Goal: Information Seeking & Learning: Learn about a topic

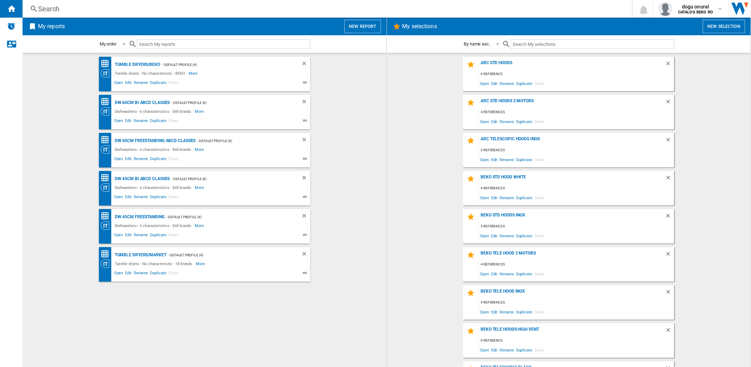
click at [156, 13] on div "Search" at bounding box center [326, 9] width 576 height 10
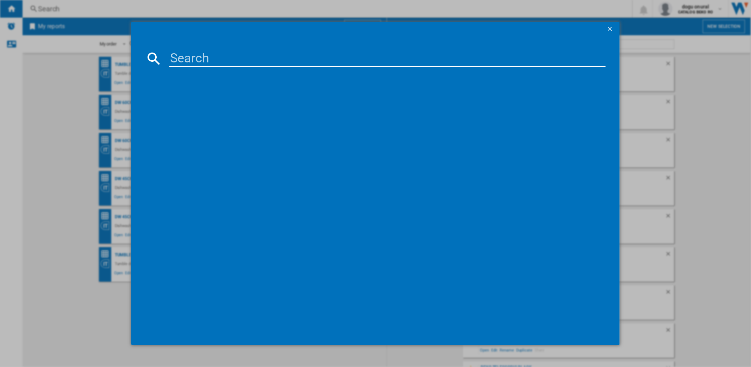
click at [246, 62] on input at bounding box center [387, 58] width 436 height 17
type input "amo47P40"
click at [211, 101] on div "ARCTIC AMO47P40 WHITE" at bounding box center [380, 104] width 429 height 7
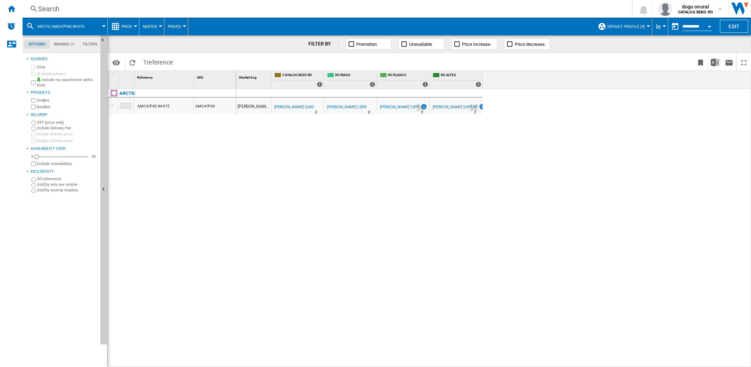
click at [663, 25] on div "Currency" at bounding box center [665, 26] width 4 height 2
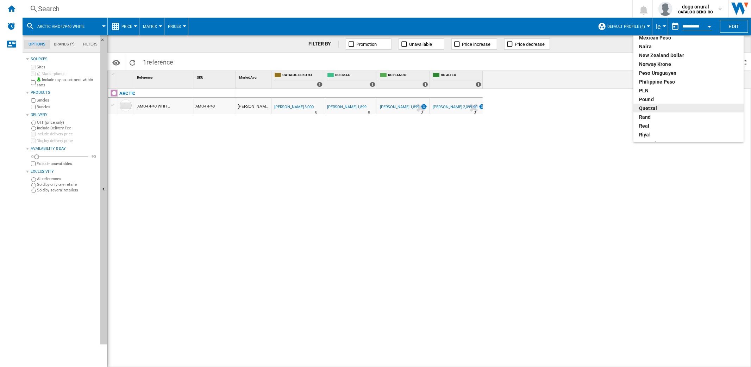
scroll to position [274, 0]
click at [667, 103] on div "Romanian leu" at bounding box center [688, 104] width 99 height 7
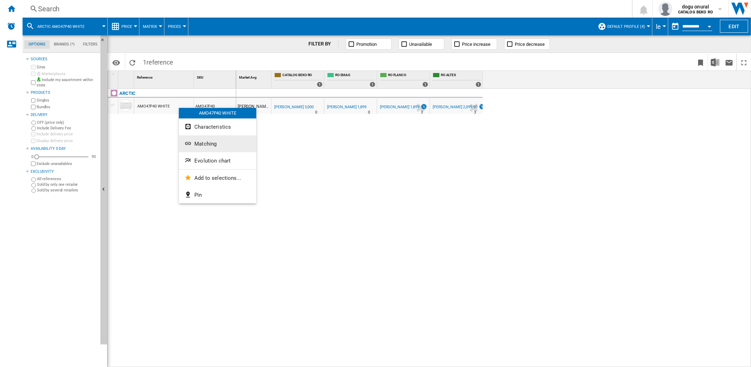
click at [203, 143] on span "Matching" at bounding box center [205, 144] width 22 height 6
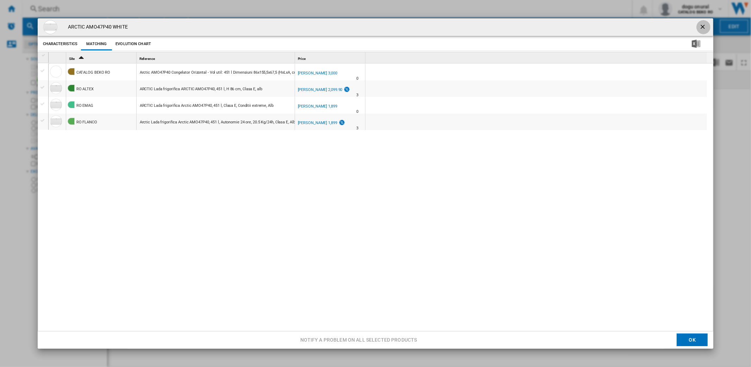
click at [703, 26] on ng-md-icon "getI18NText('BUTTONS.CLOSE_DIALOG')" at bounding box center [703, 27] width 8 height 8
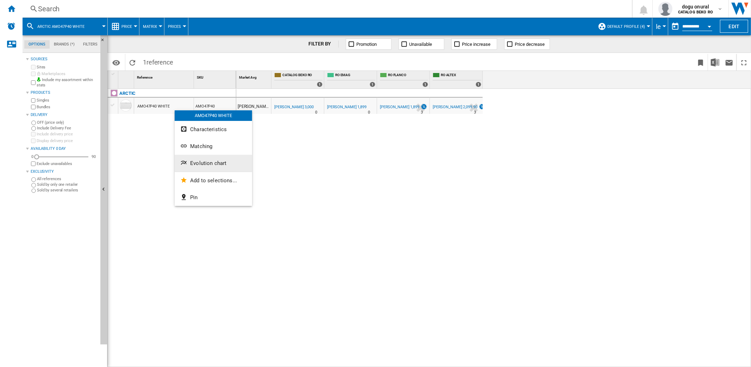
click at [219, 165] on span "Evolution chart" at bounding box center [208, 163] width 36 height 6
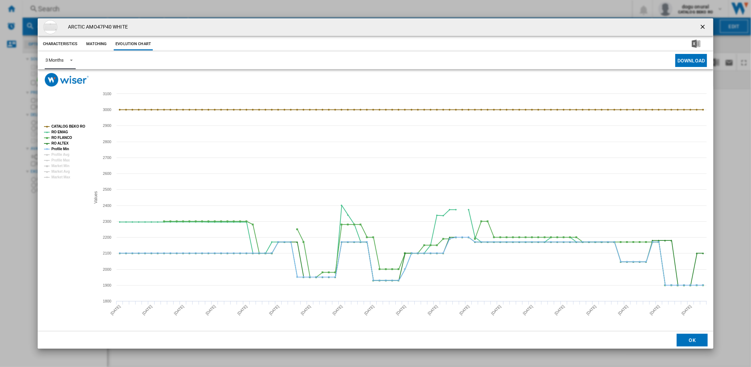
click at [61, 57] on div "3 Months" at bounding box center [54, 59] width 18 height 5
click at [67, 79] on md-option "6 Months" at bounding box center [63, 77] width 48 height 17
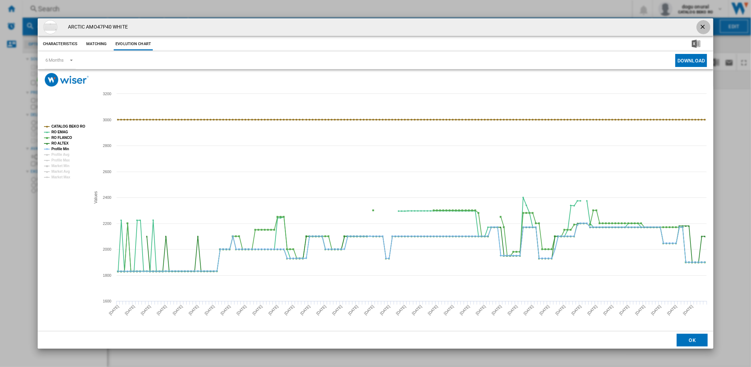
click at [706, 26] on ng-md-icon "getI18NText('BUTTONS.CLOSE_DIALOG')" at bounding box center [703, 27] width 8 height 8
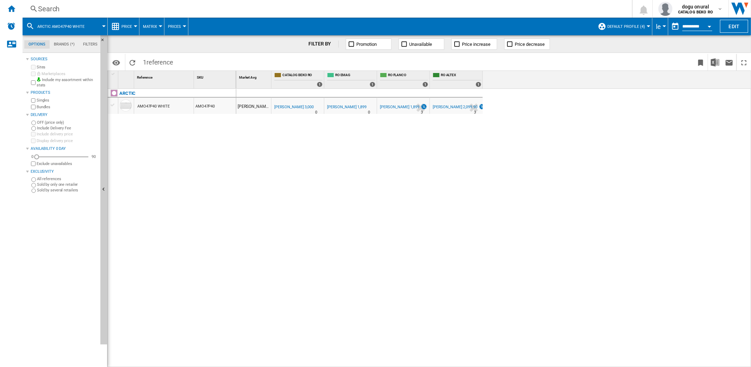
click at [56, 9] on div "Search" at bounding box center [326, 9] width 576 height 10
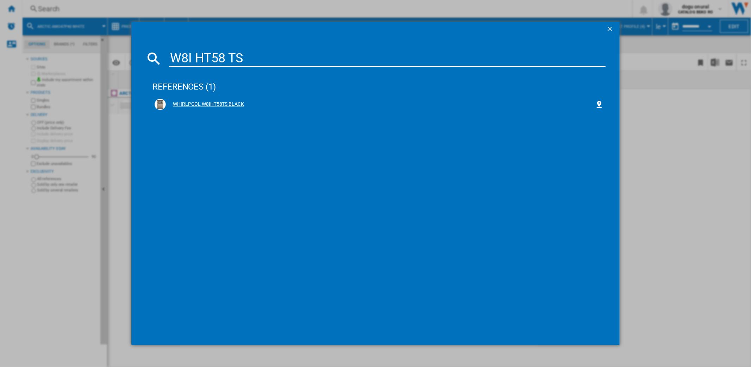
type input "W8I HT58 TS"
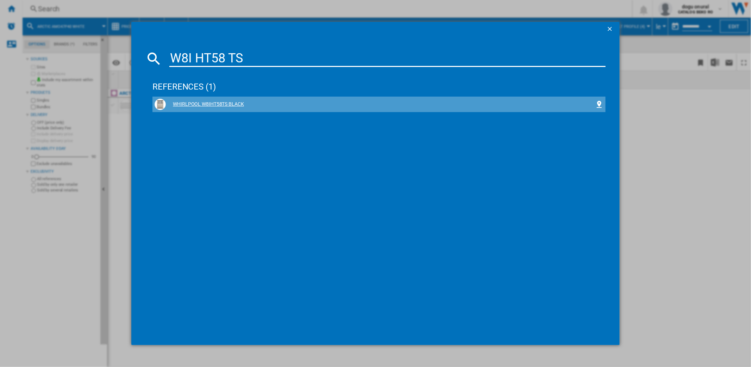
drag, startPoint x: 227, startPoint y: 105, endPoint x: 217, endPoint y: 105, distance: 10.6
click at [217, 105] on div "WHIRLPOOL W8IHT58TS BLACK" at bounding box center [380, 104] width 429 height 7
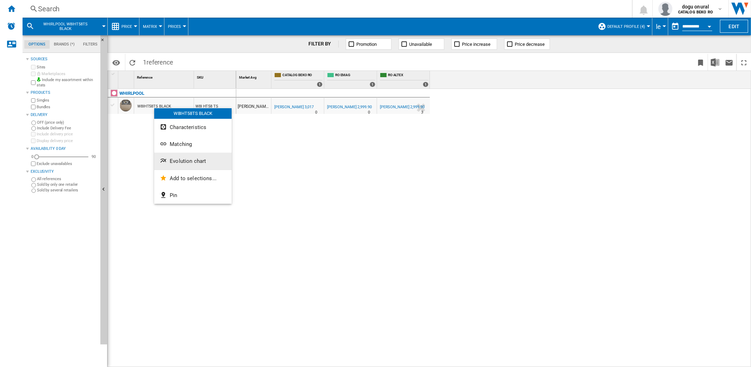
click at [186, 160] on span "Evolution chart" at bounding box center [188, 161] width 36 height 6
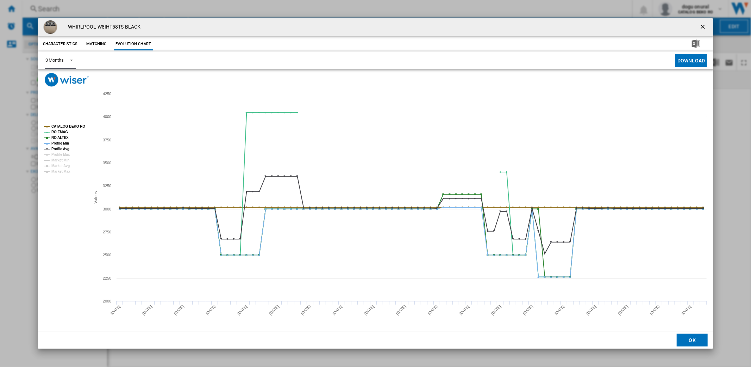
click at [61, 55] on md-select-value "3 Months" at bounding box center [60, 60] width 31 height 17
click at [71, 77] on md-option "6 Months" at bounding box center [63, 77] width 48 height 17
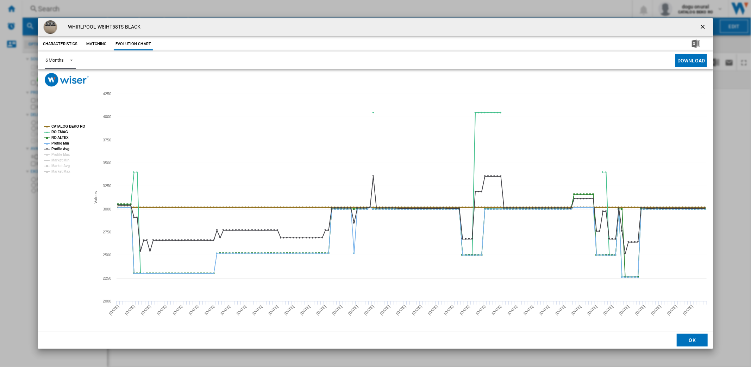
click at [69, 125] on tspan "CATALOG BEKO RO" at bounding box center [68, 126] width 34 height 4
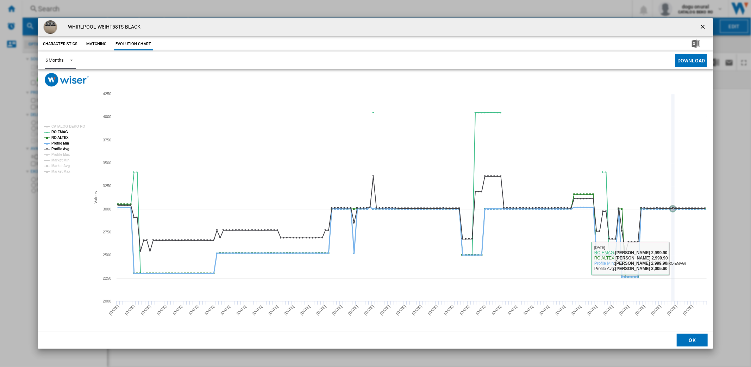
drag, startPoint x: 700, startPoint y: 251, endPoint x: 706, endPoint y: 247, distance: 7.1
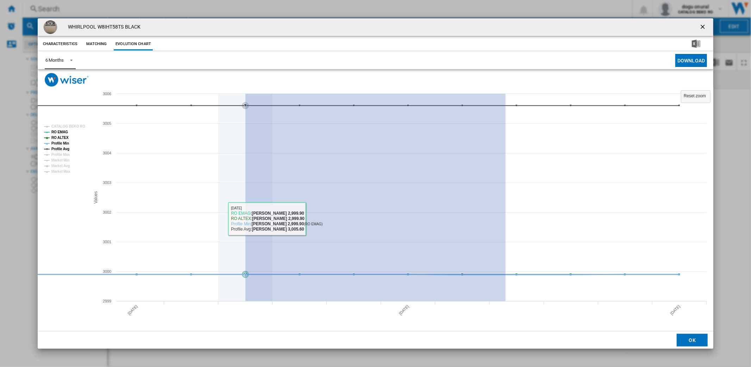
drag, startPoint x: 506, startPoint y: 218, endPoint x: 164, endPoint y: 208, distance: 342.1
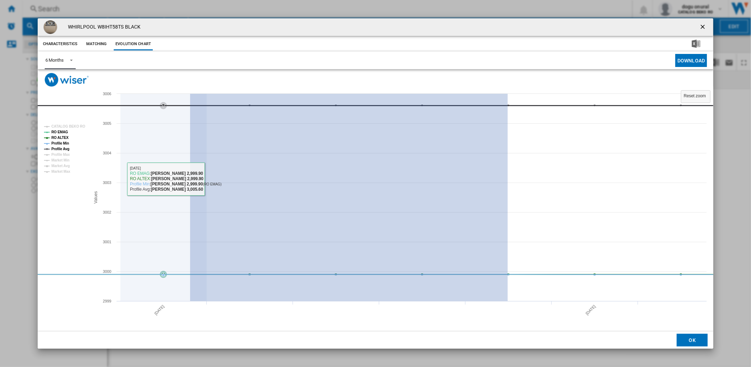
drag, startPoint x: 321, startPoint y: 179, endPoint x: 159, endPoint y: 175, distance: 162.0
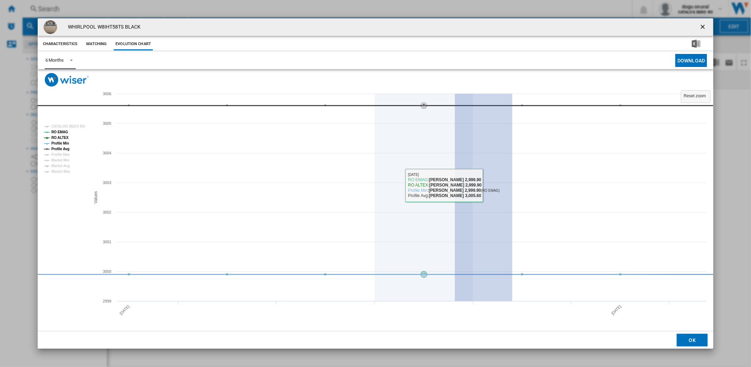
drag, startPoint x: 455, startPoint y: 181, endPoint x: 241, endPoint y: 173, distance: 214.3
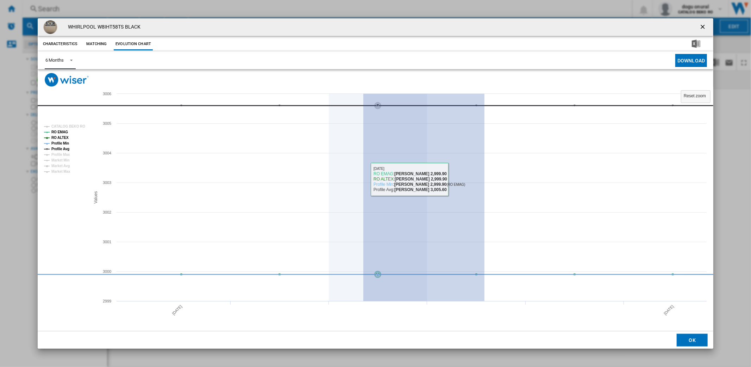
drag, startPoint x: 363, startPoint y: 182, endPoint x: 223, endPoint y: 174, distance: 140.4
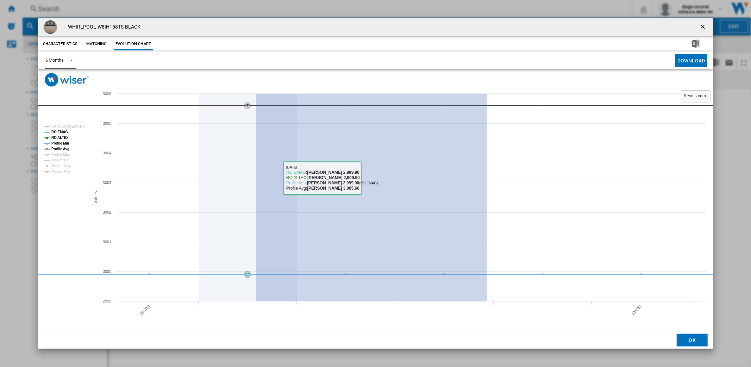
drag, startPoint x: 316, startPoint y: 179, endPoint x: 184, endPoint y: 175, distance: 131.7
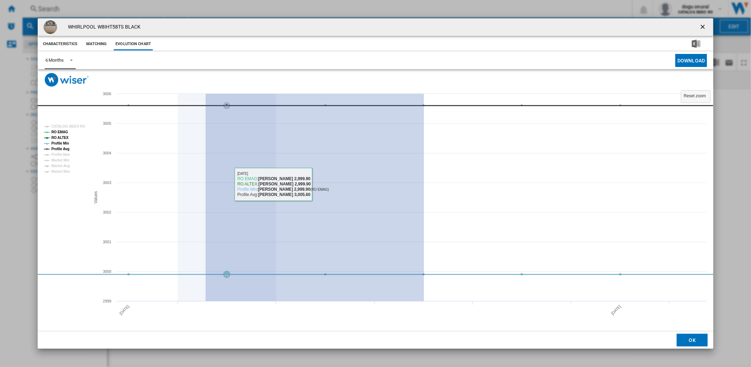
drag, startPoint x: 350, startPoint y: 185, endPoint x: 388, endPoint y: 177, distance: 39.0
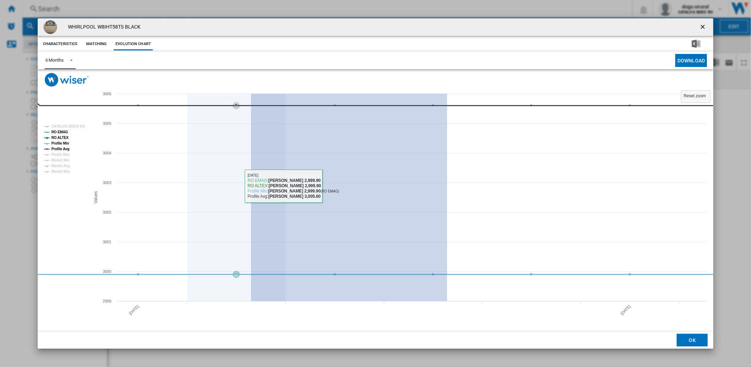
drag, startPoint x: 447, startPoint y: 184, endPoint x: 231, endPoint y: 183, distance: 216.6
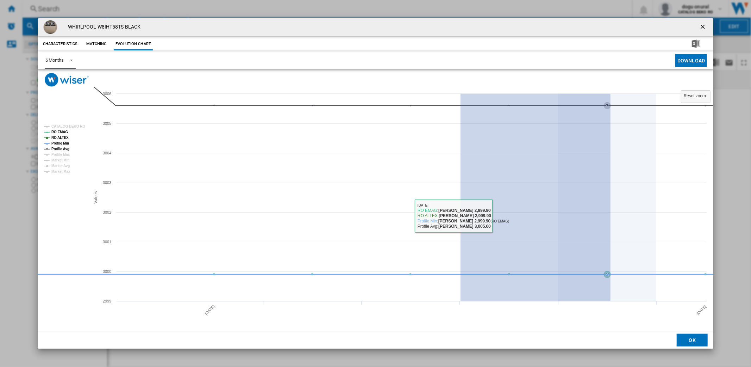
drag, startPoint x: 611, startPoint y: 218, endPoint x: 749, endPoint y: 212, distance: 138.5
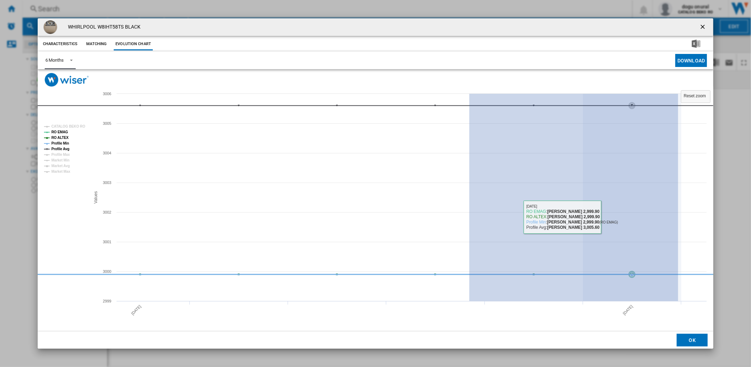
drag, startPoint x: 522, startPoint y: 217, endPoint x: 468, endPoint y: 215, distance: 53.6
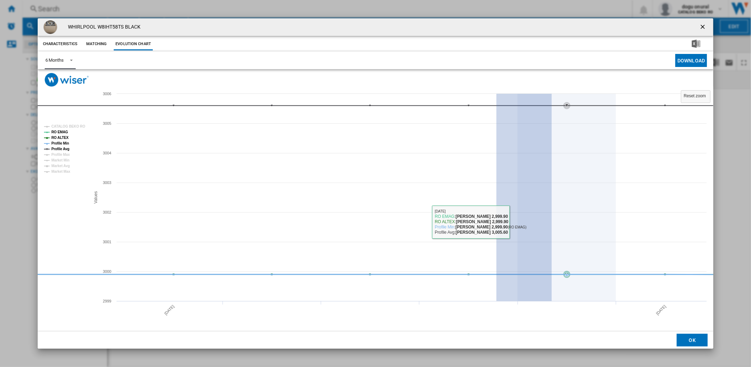
drag, startPoint x: 552, startPoint y: 229, endPoint x: 604, endPoint y: 224, distance: 52.0
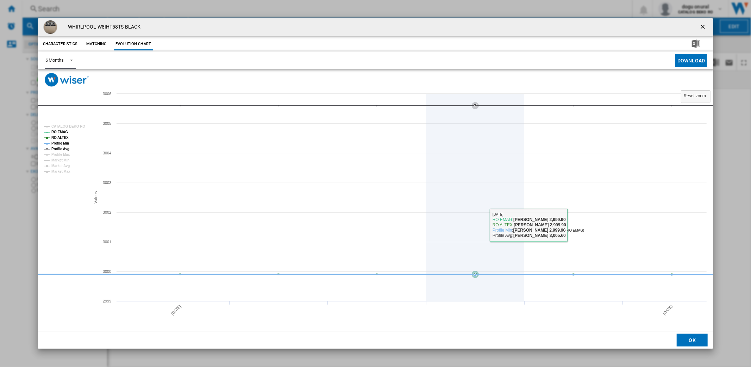
drag, startPoint x: 673, startPoint y: 220, endPoint x: 578, endPoint y: 216, distance: 95.9
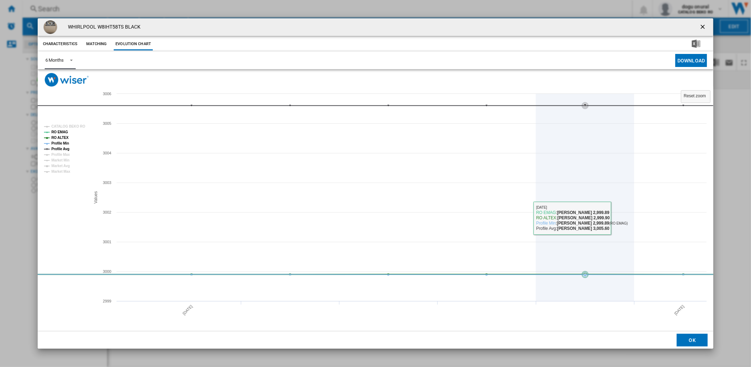
drag, startPoint x: 694, startPoint y: 215, endPoint x: 629, endPoint y: 213, distance: 65.5
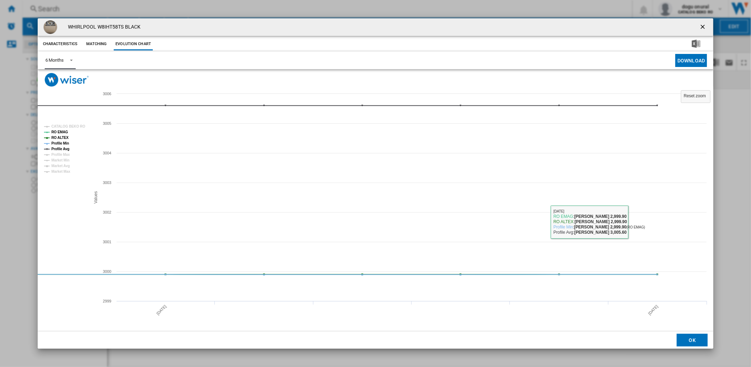
drag, startPoint x: 589, startPoint y: 205, endPoint x: 737, endPoint y: 142, distance: 161.0
click at [703, 31] on ng-md-icon "getI18NText('BUTTONS.CLOSE_DIALOG')" at bounding box center [703, 27] width 8 height 8
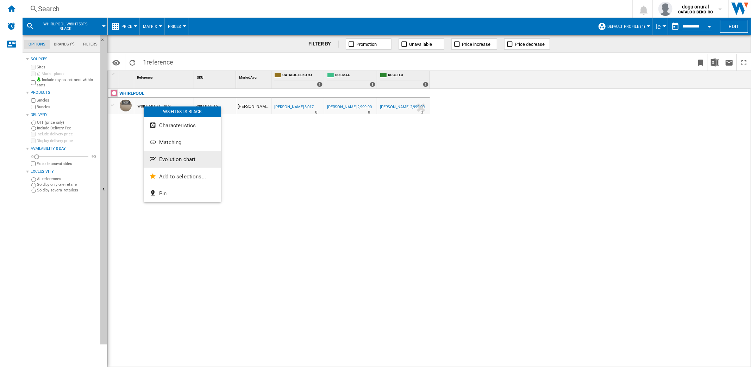
click at [176, 157] on span "Evolution chart" at bounding box center [177, 159] width 36 height 6
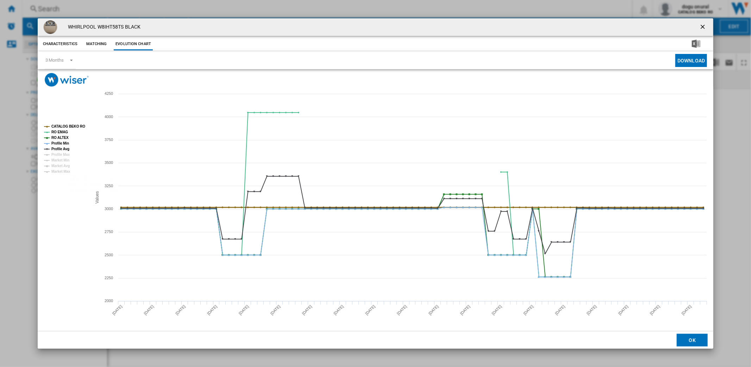
click at [65, 125] on tspan "CATALOG BEKO RO" at bounding box center [68, 126] width 34 height 4
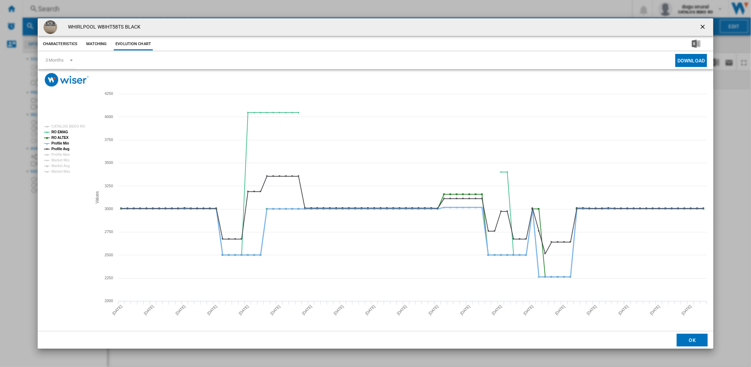
click at [61, 142] on tspan "Profile Min" at bounding box center [60, 143] width 18 height 4
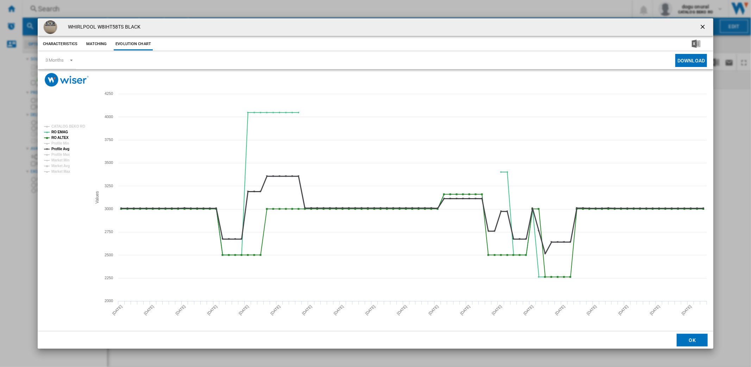
click at [62, 147] on tspan "Profile Avg" at bounding box center [60, 149] width 18 height 4
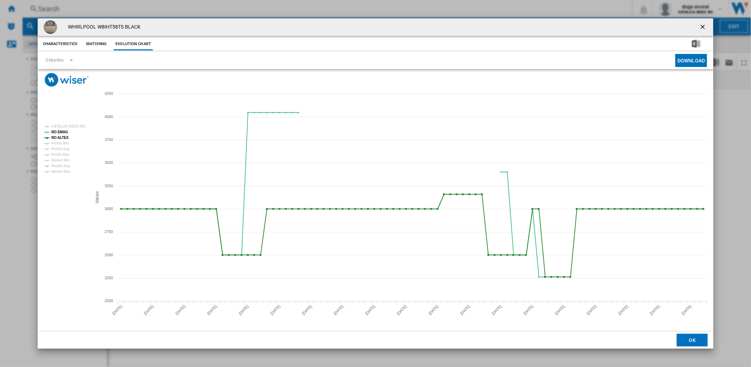
click at [17, 105] on div "WHIRLPOOL W8IHT58TS BLACK Characteristics Matching Evolution chart price RON 3,…" at bounding box center [375, 183] width 751 height 367
